Goal: Check status: Check status

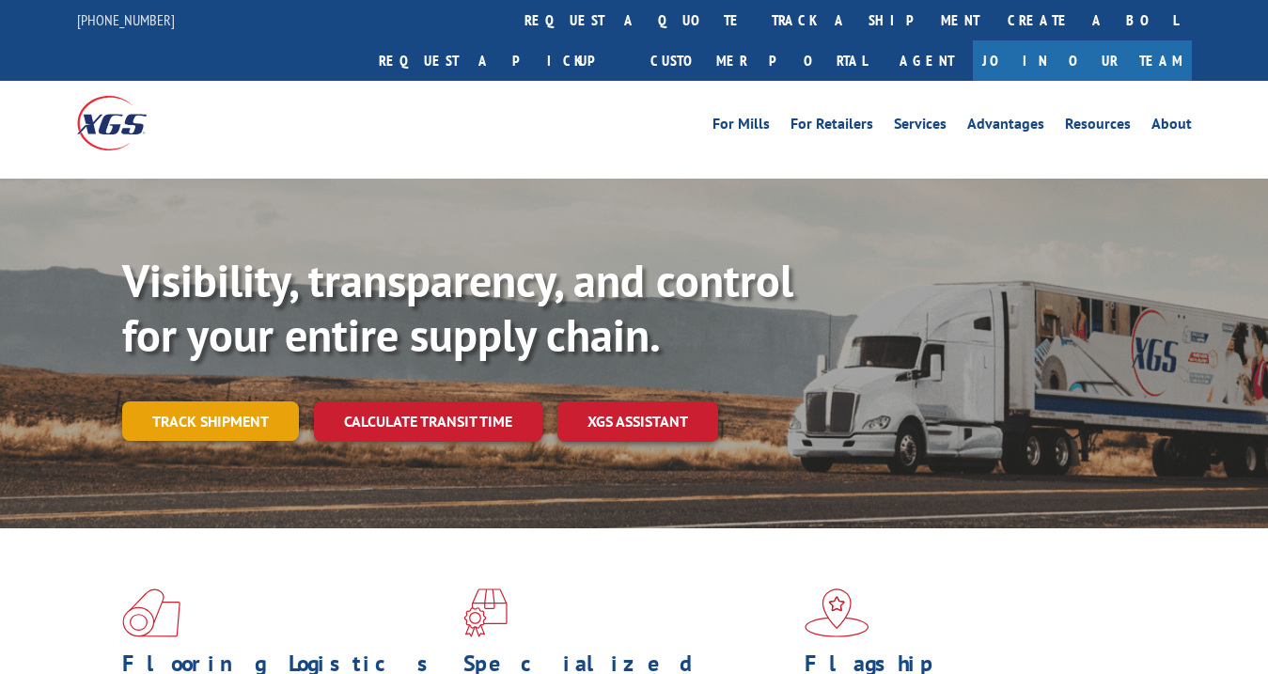
click at [198, 401] on link "Track shipment" at bounding box center [210, 420] width 177 height 39
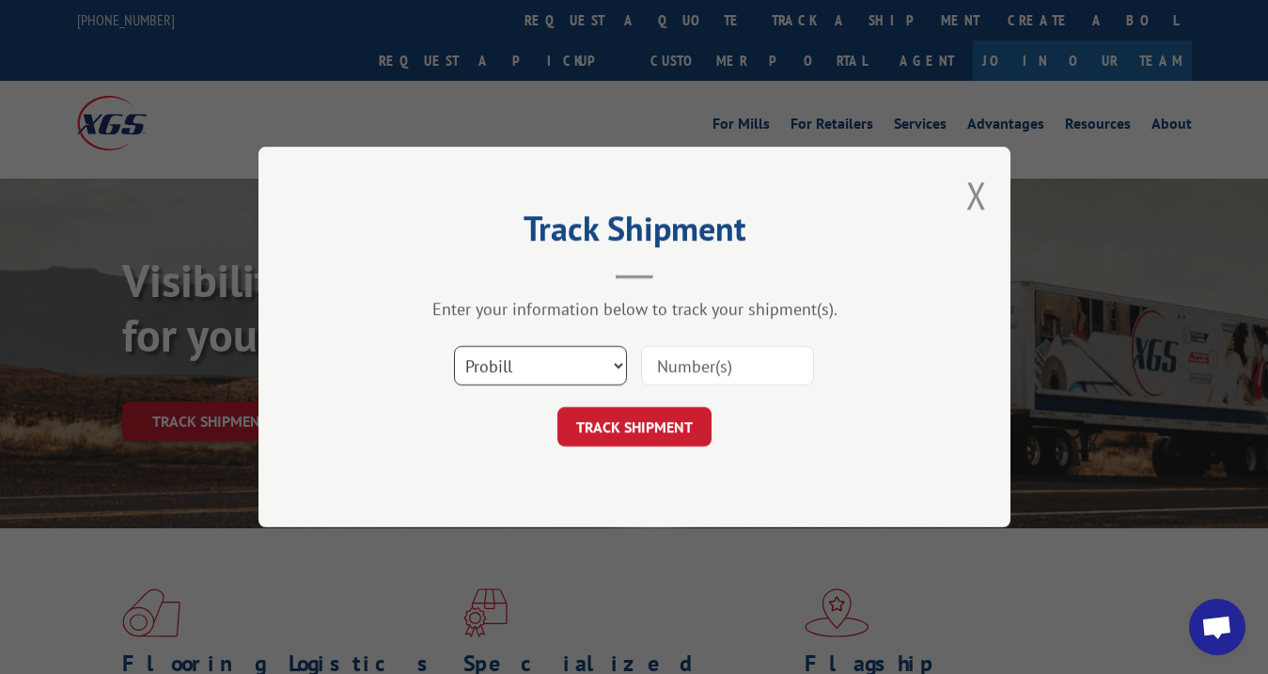
click at [531, 375] on select "Select category... Probill BOL PO" at bounding box center [540, 365] width 173 height 39
select select "bol"
click at [454, 346] on select "Select category... Probill BOL PO" at bounding box center [540, 365] width 173 height 39
paste input "6814188"
type input "6814188"
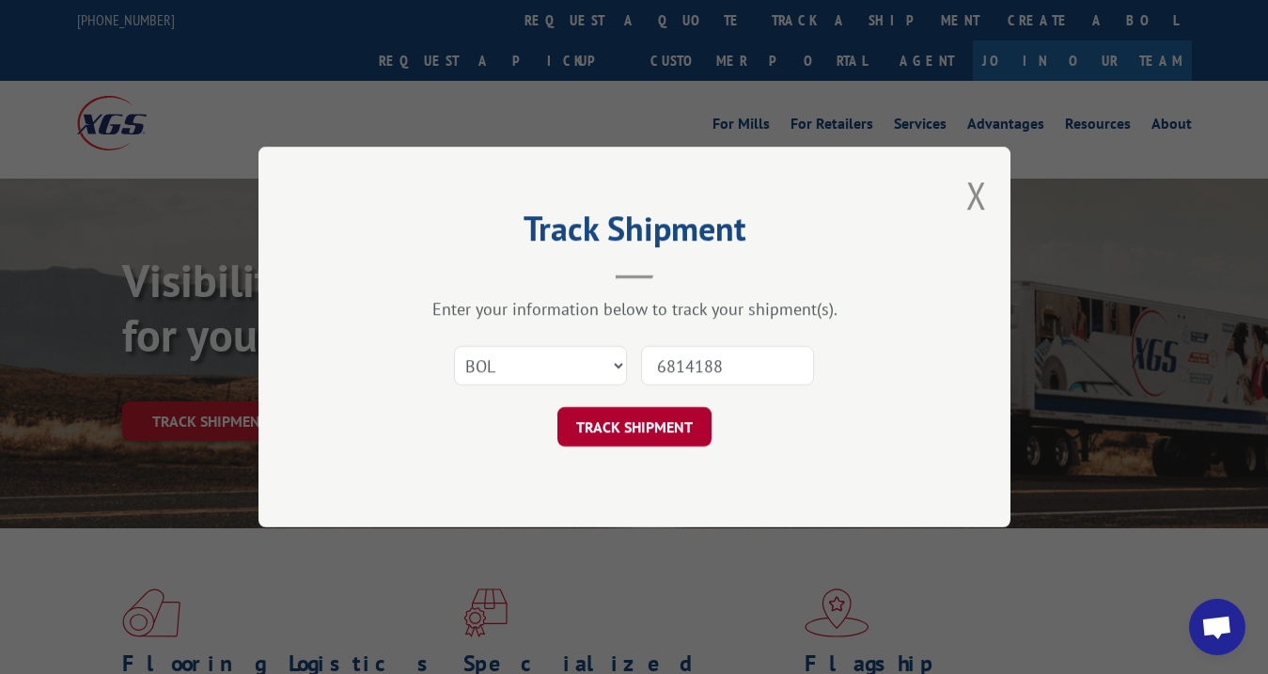
click at [646, 426] on button "TRACK SHIPMENT" at bounding box center [634, 426] width 154 height 39
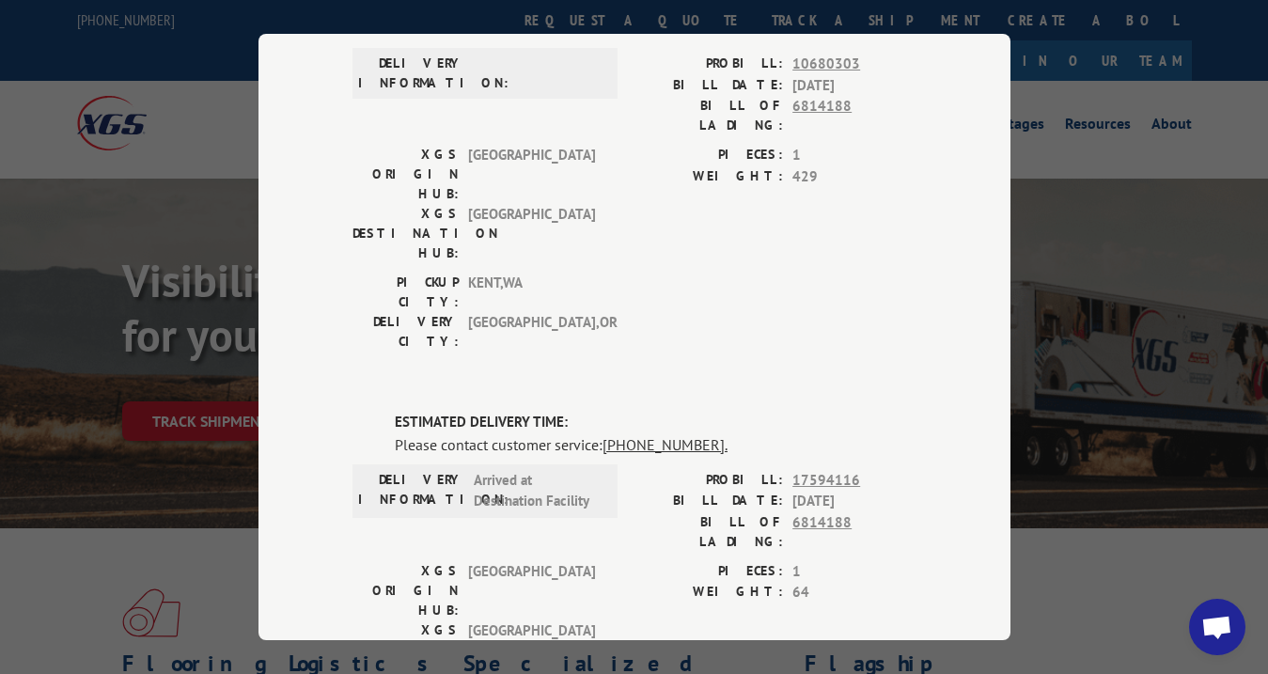
scroll to position [282, 0]
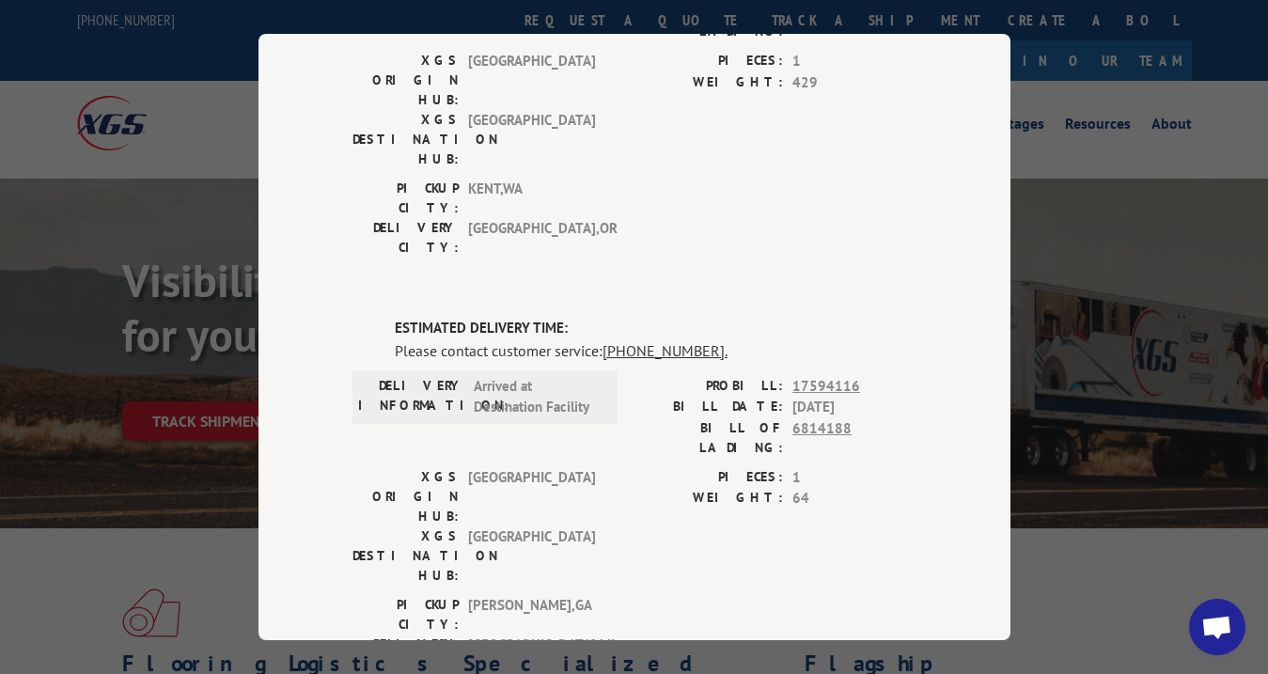
click at [1101, 104] on div "Track Shipment DELIVERED DELIVERY INFORMATION: PROBILL: 10680303 BILL DATE: [DA…" at bounding box center [634, 337] width 1268 height 674
click at [279, 207] on div "Track Shipment DELIVERED DELIVERY INFORMATION: PROBILL: 10680303 BILL DATE: [DA…" at bounding box center [635, 337] width 752 height 606
